Goal: Complete application form

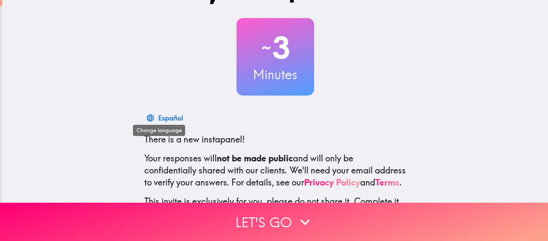
scroll to position [53, 0]
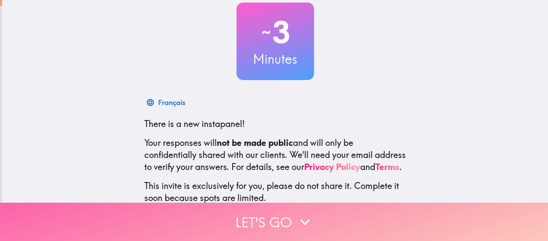
click at [270, 219] on button "Let's go" at bounding box center [274, 222] width 548 height 38
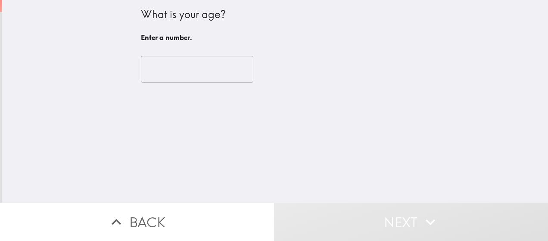
click at [208, 77] on input "number" at bounding box center [197, 69] width 112 height 27
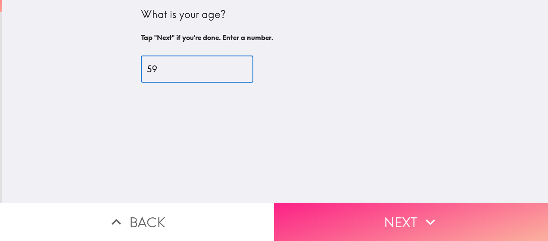
type input "59"
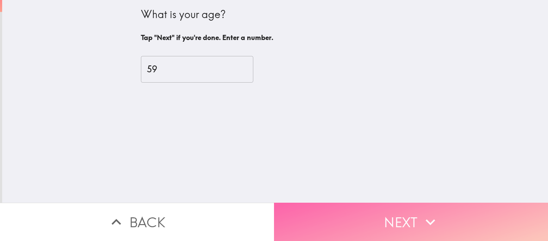
click at [349, 218] on button "Next" at bounding box center [411, 222] width 274 height 38
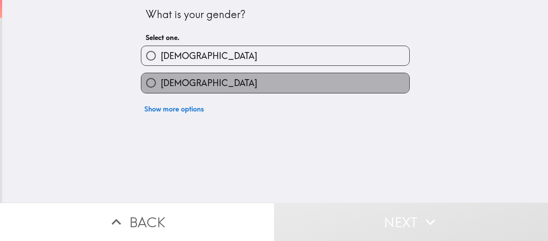
click at [275, 89] on label "[DEMOGRAPHIC_DATA]" at bounding box center [275, 82] width 268 height 19
click at [161, 89] on input "[DEMOGRAPHIC_DATA]" at bounding box center [150, 82] width 19 height 19
radio input "true"
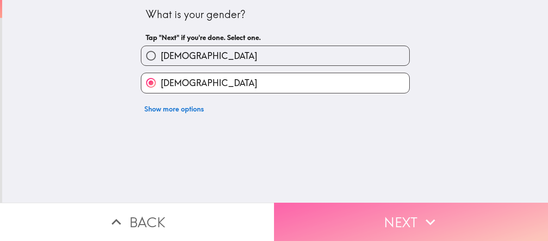
click at [363, 205] on button "Next" at bounding box center [411, 222] width 274 height 38
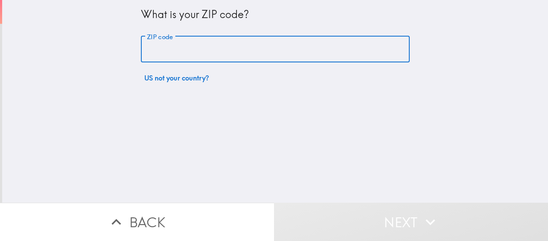
click at [264, 48] on input "ZIP code" at bounding box center [275, 49] width 269 height 27
type input "07407"
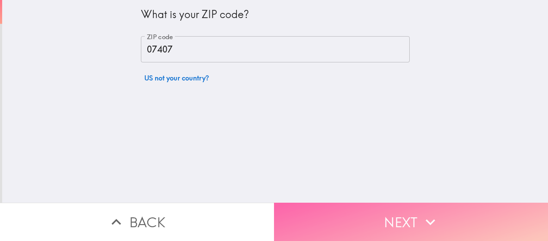
click at [378, 212] on button "Next" at bounding box center [411, 222] width 274 height 38
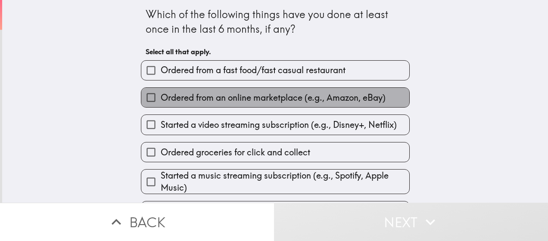
click at [280, 96] on span "Ordered from an online marketplace (e.g., Amazon, eBay)" at bounding box center [273, 98] width 225 height 12
click at [161, 96] on input "Ordered from an online marketplace (e.g., Amazon, eBay)" at bounding box center [150, 97] width 19 height 19
checkbox input "true"
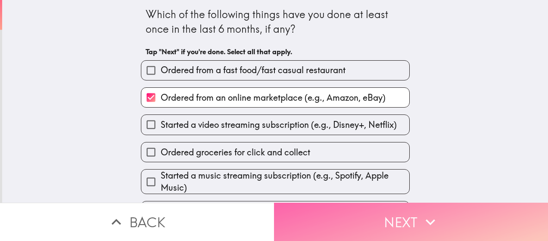
click at [315, 224] on button "Next" at bounding box center [411, 222] width 274 height 38
